Goal: Find specific page/section: Find specific page/section

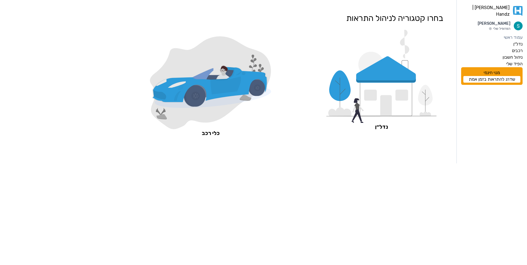
click at [387, 116] on icon at bounding box center [386, 105] width 12 height 21
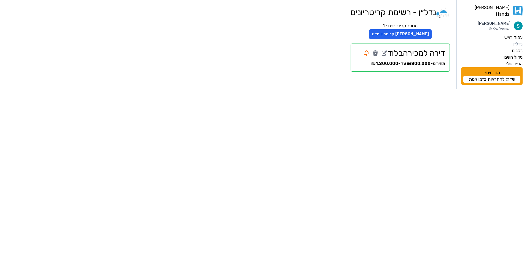
click at [521, 42] on label "נדל״ן" at bounding box center [517, 44] width 9 height 7
click at [518, 48] on label "רכבים" at bounding box center [517, 50] width 11 height 7
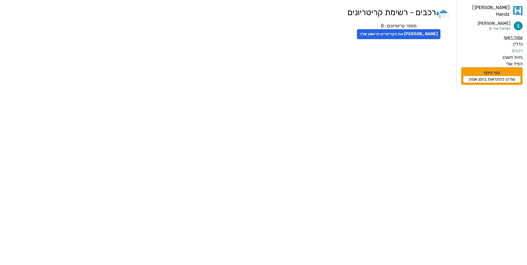
click at [519, 34] on label "עמוד ראשי" at bounding box center [513, 37] width 19 height 7
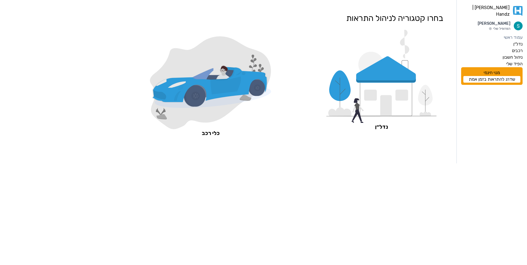
click at [383, 119] on icon at bounding box center [381, 76] width 110 height 93
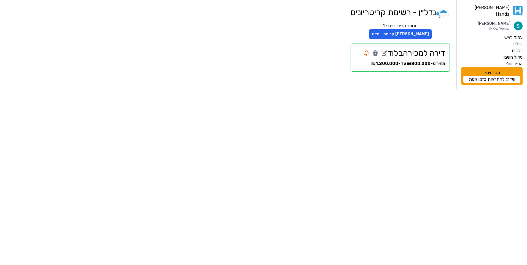
click at [423, 50] on h2 "דירה למכירה ב [GEOGRAPHIC_DATA]" at bounding box center [400, 53] width 90 height 10
click at [416, 56] on h2 "דירה למכירה ב [GEOGRAPHIC_DATA]" at bounding box center [400, 53] width 90 height 10
click at [491, 77] on link "שדרג להתראות בזמן אמת" at bounding box center [491, 79] width 57 height 7
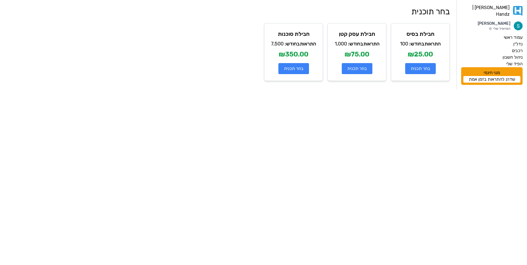
click at [504, 10] on link "[PERSON_NAME] | Handz" at bounding box center [491, 10] width 61 height 13
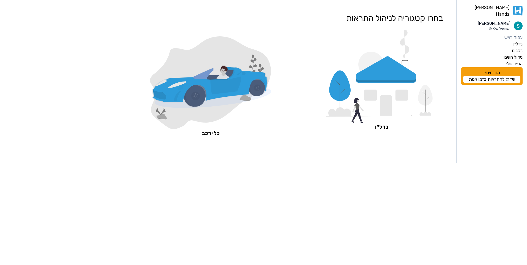
click at [519, 21] on img at bounding box center [518, 25] width 9 height 9
click at [499, 26] on p "הפרופיל שלי" at bounding box center [494, 28] width 33 height 4
